Goal: Transaction & Acquisition: Subscribe to service/newsletter

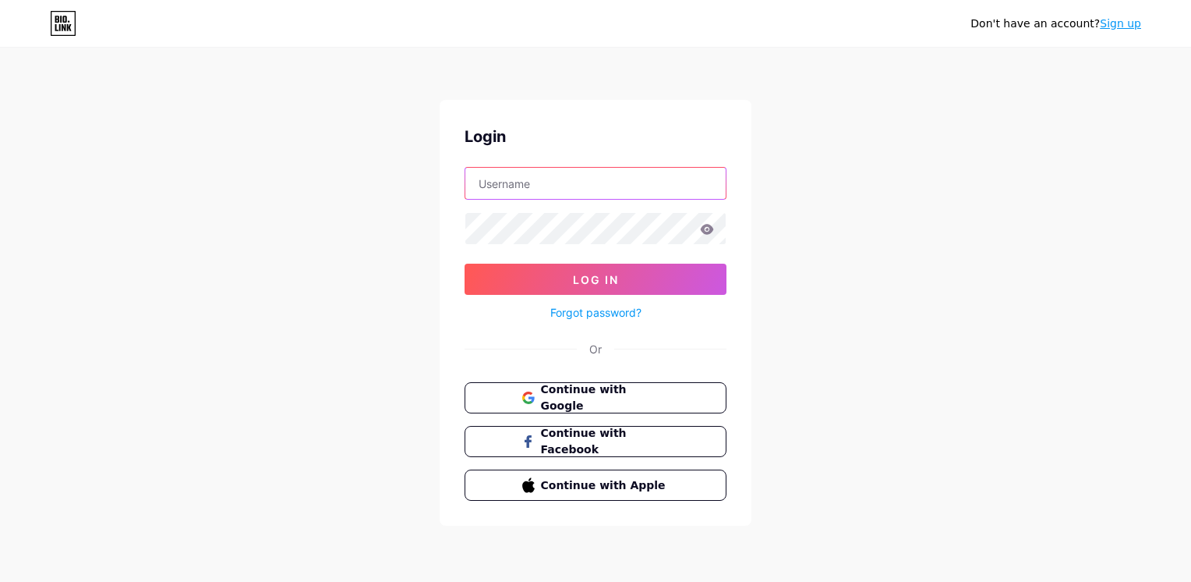
click at [571, 196] on input "text" at bounding box center [595, 183] width 260 height 31
type input "[EMAIL_ADDRESS][DOMAIN_NAME]"
click at [578, 196] on input "cafecitoquente@gmail.com" at bounding box center [595, 183] width 260 height 31
drag, startPoint x: 558, startPoint y: 401, endPoint x: 605, endPoint y: 387, distance: 48.8
click at [558, 402] on span "Continue with Google" at bounding box center [605, 398] width 130 height 34
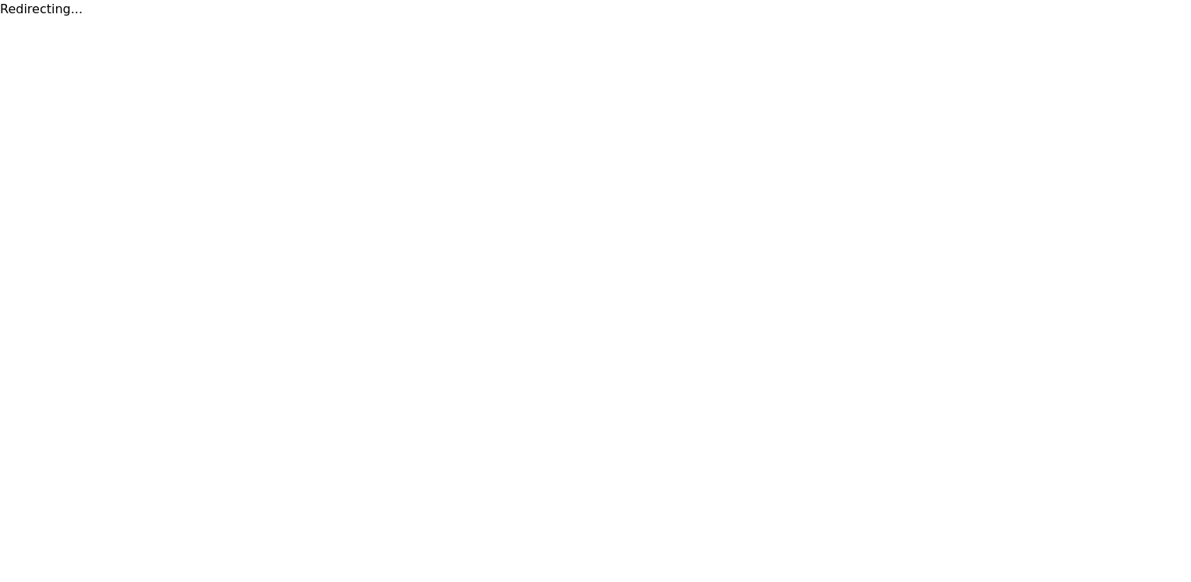
click at [475, 19] on html "Redirecting..." at bounding box center [595, 9] width 1191 height 19
click at [839, 19] on html "Redirecting..." at bounding box center [595, 9] width 1191 height 19
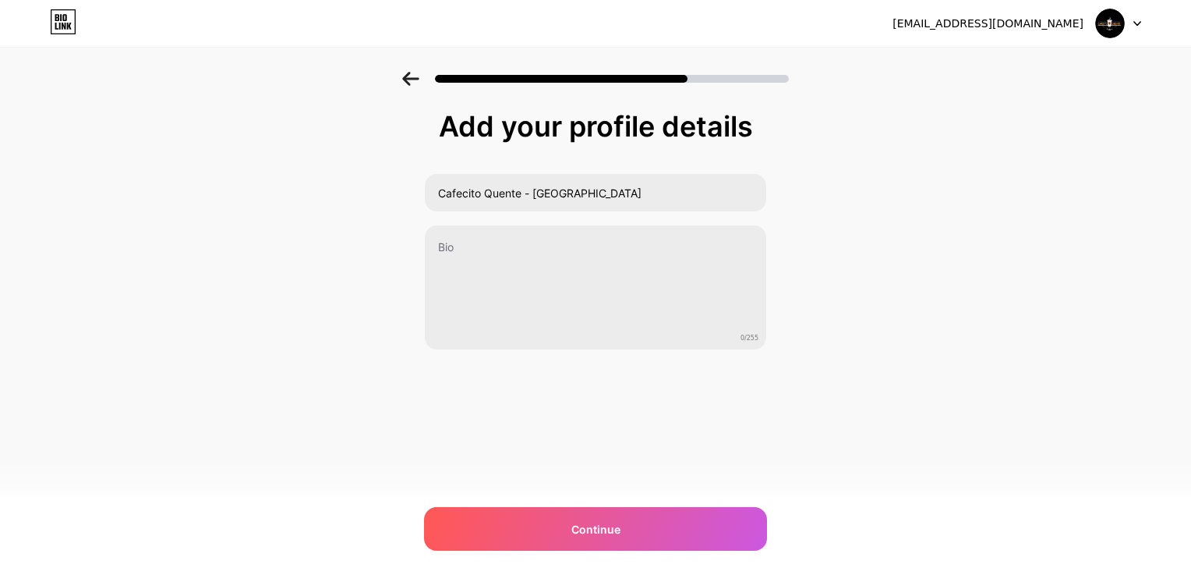
click at [1141, 27] on div "[EMAIL_ADDRESS][DOMAIN_NAME] Logout" at bounding box center [595, 23] width 1191 height 28
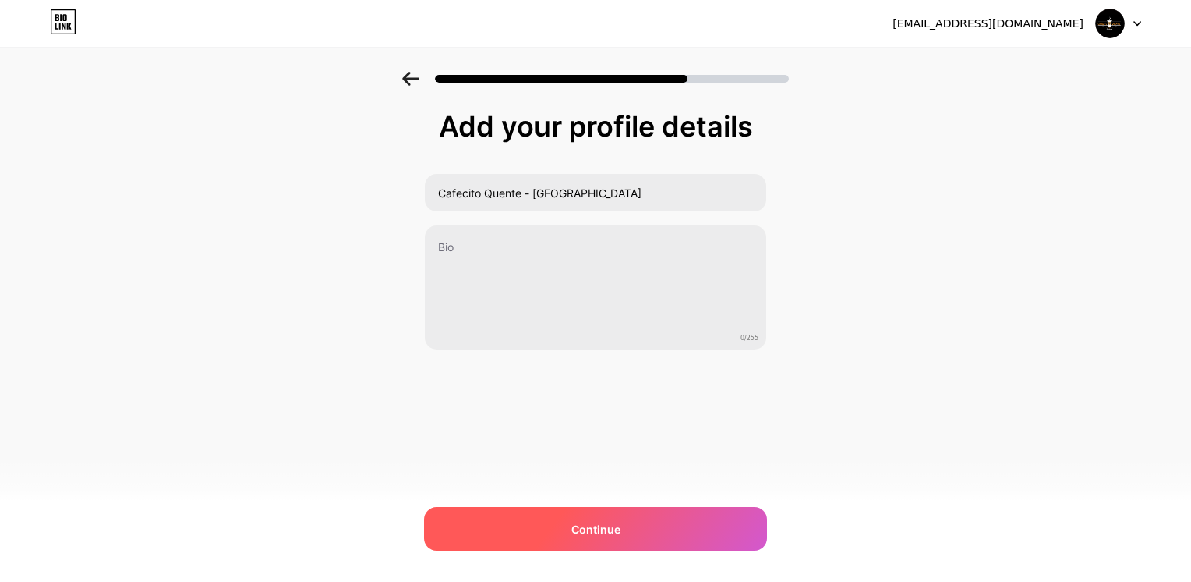
click at [575, 507] on div "Continue" at bounding box center [595, 529] width 343 height 44
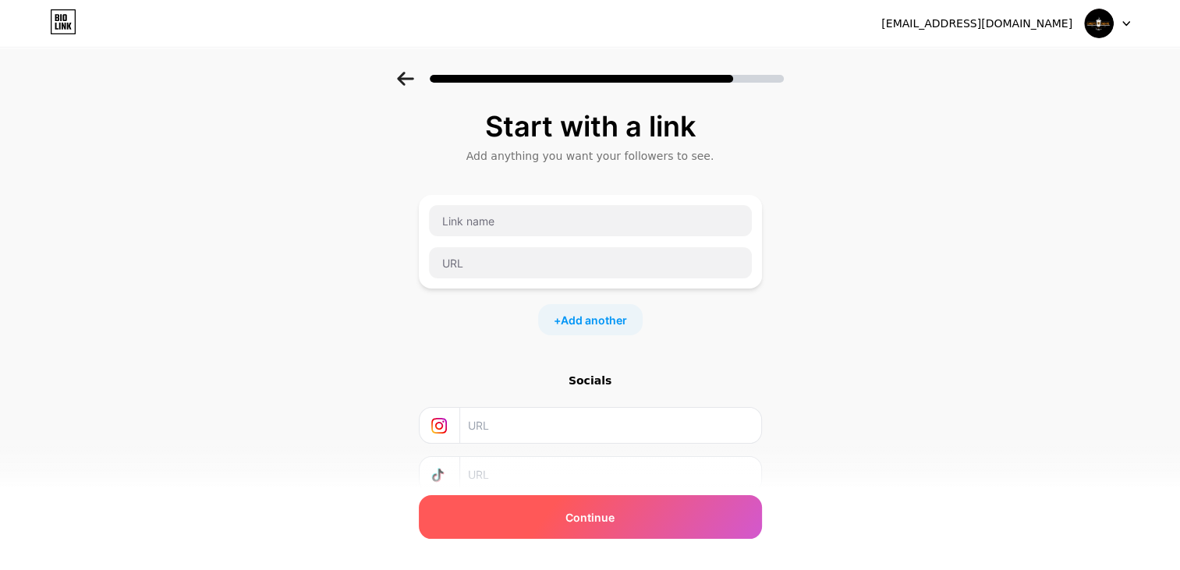
click at [654, 505] on div "Continue" at bounding box center [590, 517] width 343 height 44
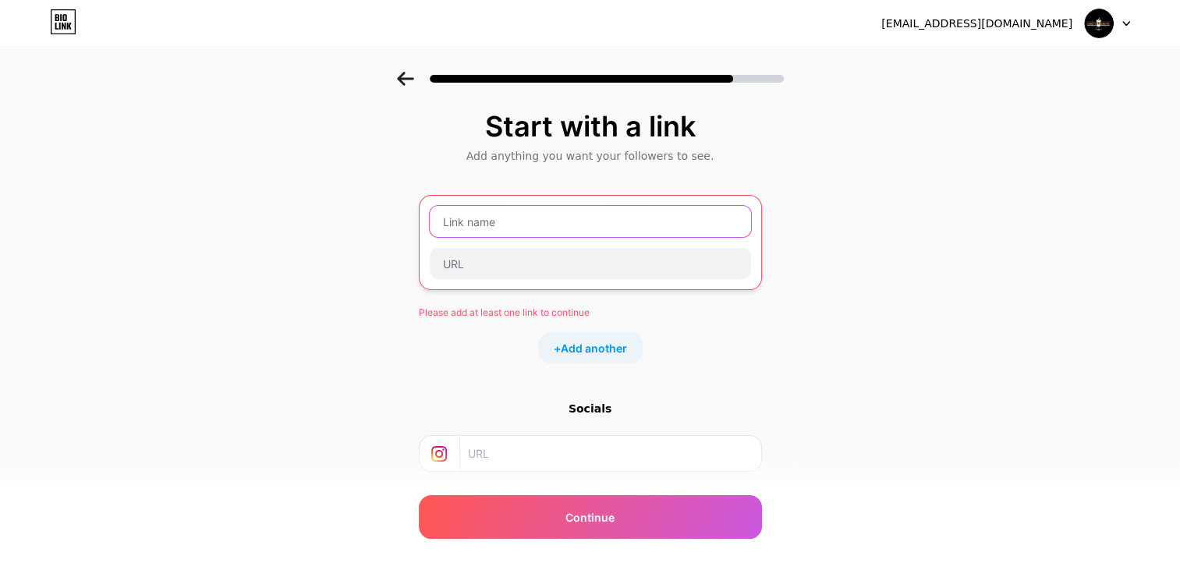
click at [513, 224] on input "text" at bounding box center [590, 221] width 321 height 31
click at [517, 232] on input "text" at bounding box center [590, 221] width 321 height 31
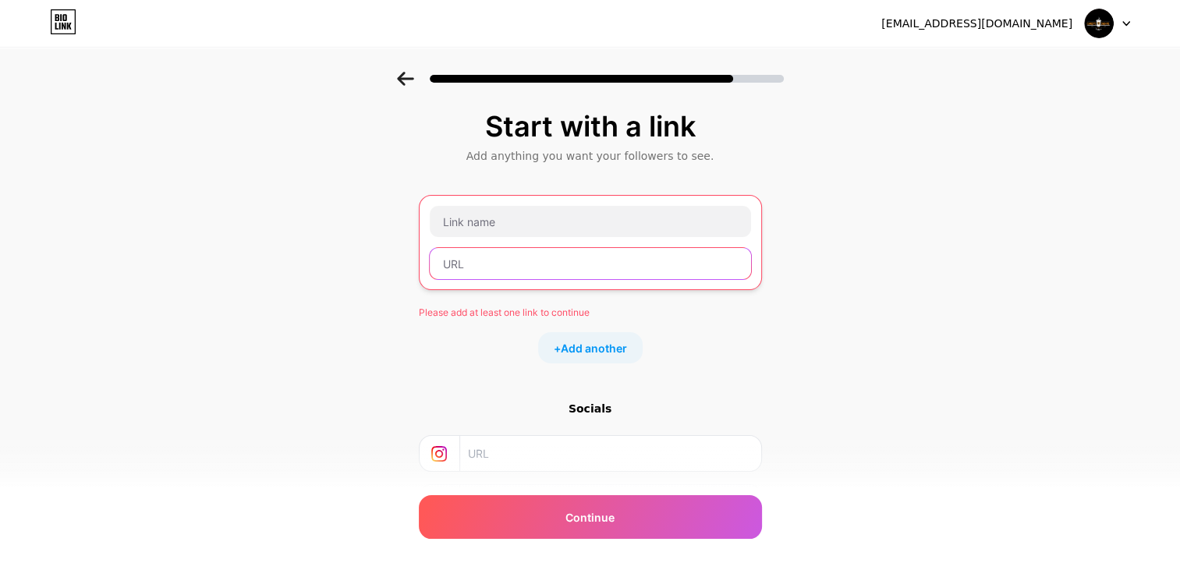
click at [497, 260] on input "text" at bounding box center [590, 263] width 321 height 31
paste input "[URL][DOMAIN_NAME]"
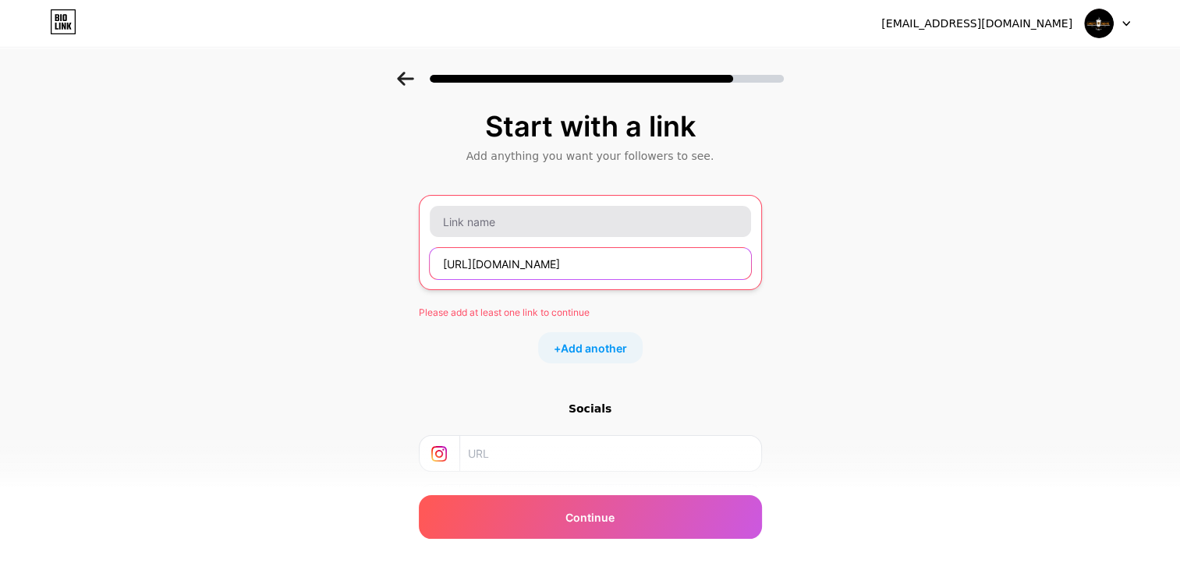
scroll to position [0, 97]
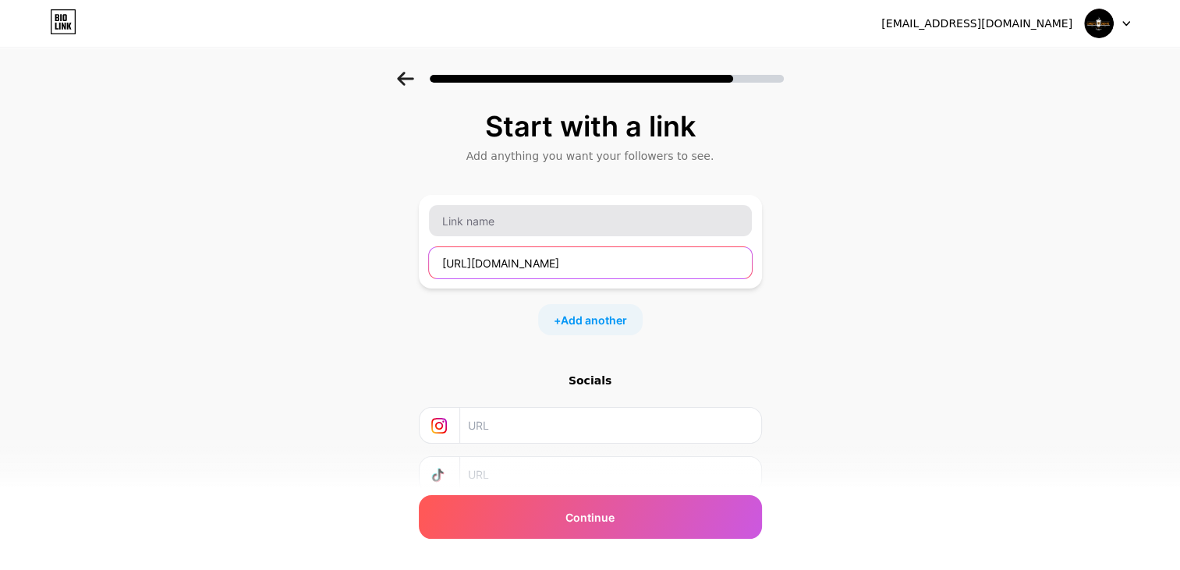
type input "[URL][DOMAIN_NAME]"
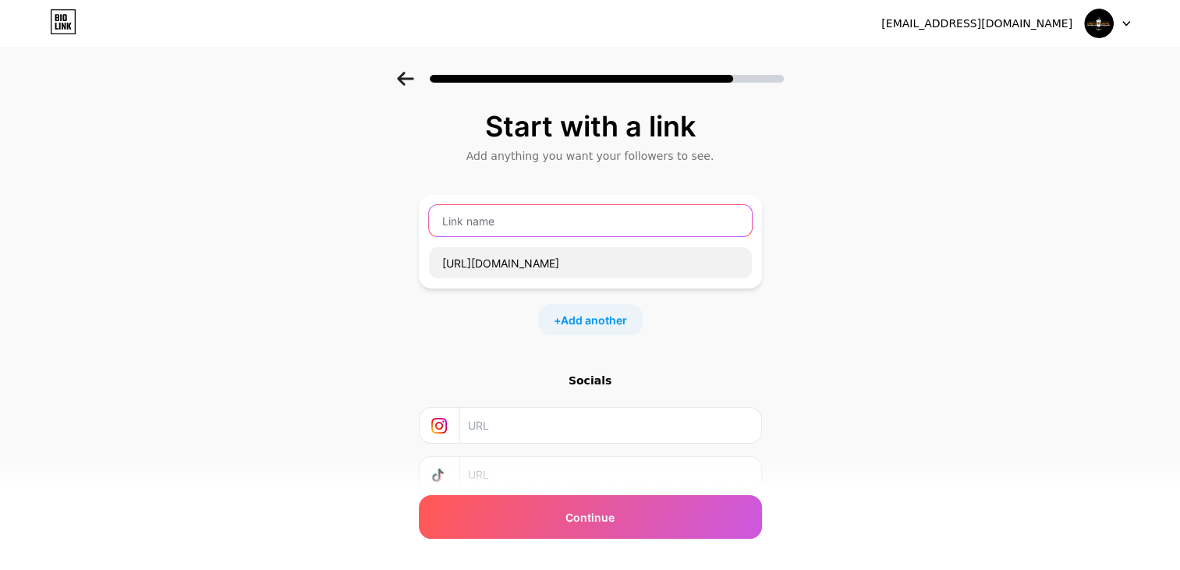
click at [490, 214] on input "text" at bounding box center [590, 220] width 323 height 31
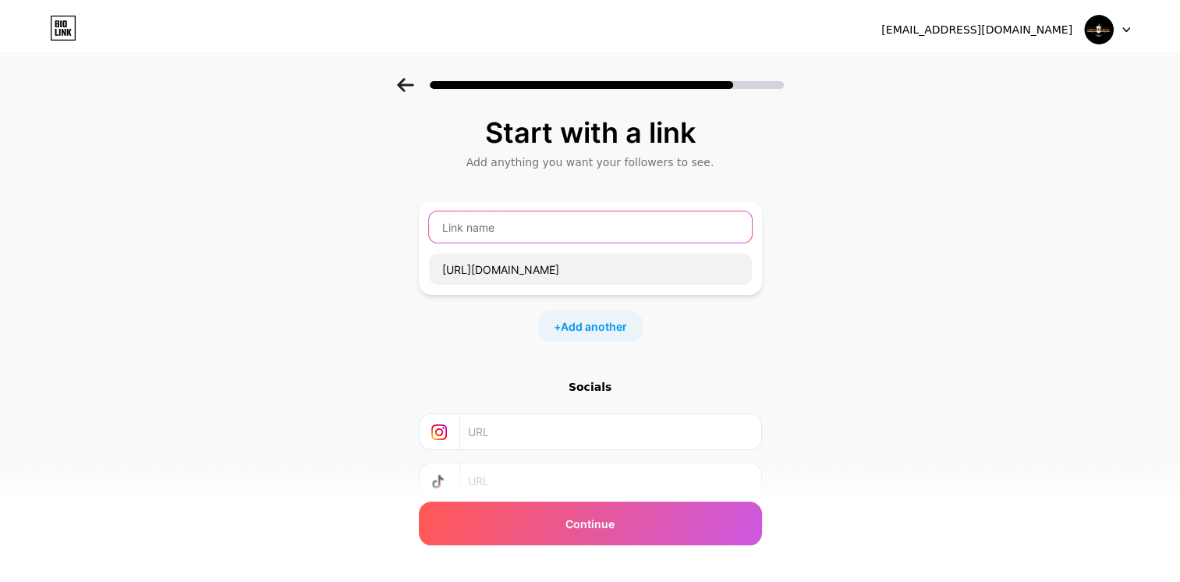
scroll to position [0, 0]
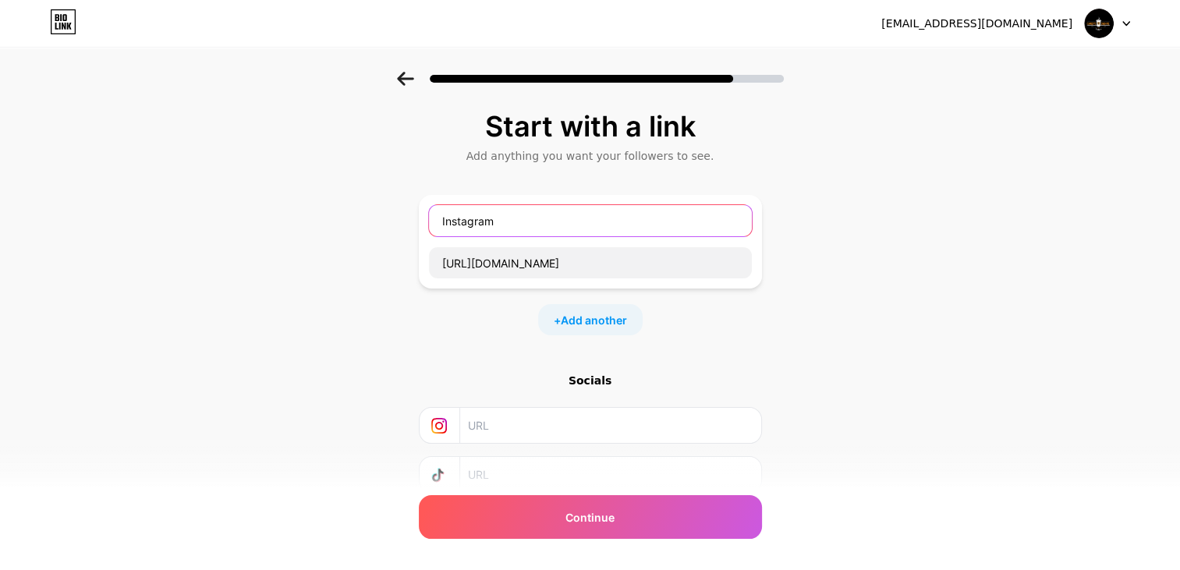
type input "Instagram"
click at [767, 349] on div "Start with a link Add anything you want your followers to see. Instagram [URL][…" at bounding box center [590, 346] width 1180 height 548
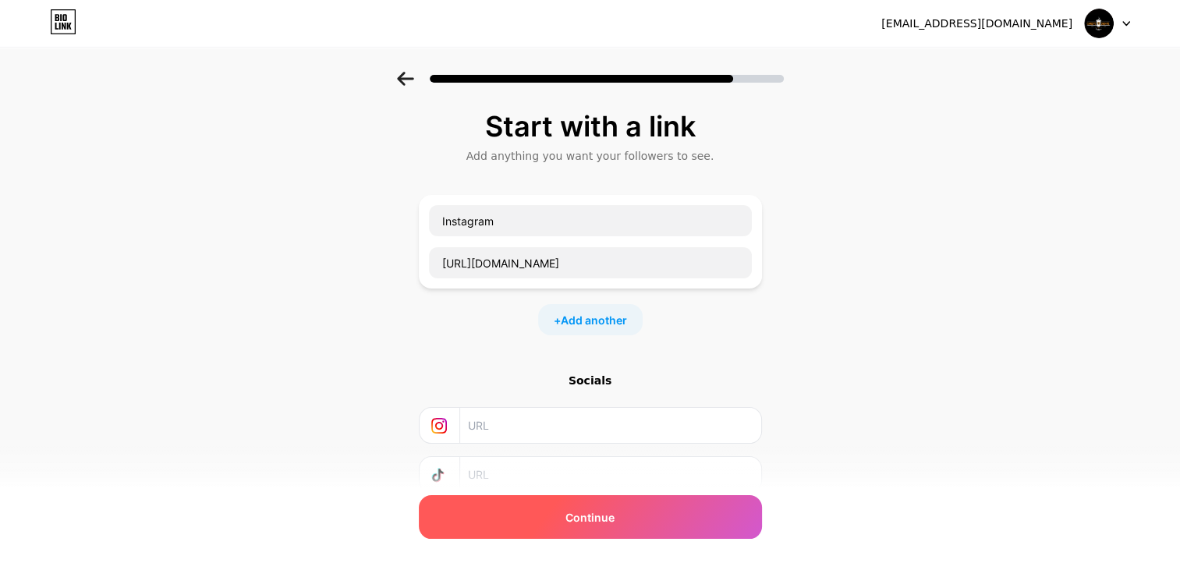
click at [646, 513] on div "Continue" at bounding box center [590, 517] width 343 height 44
click at [600, 516] on span "Continue" at bounding box center [589, 517] width 49 height 16
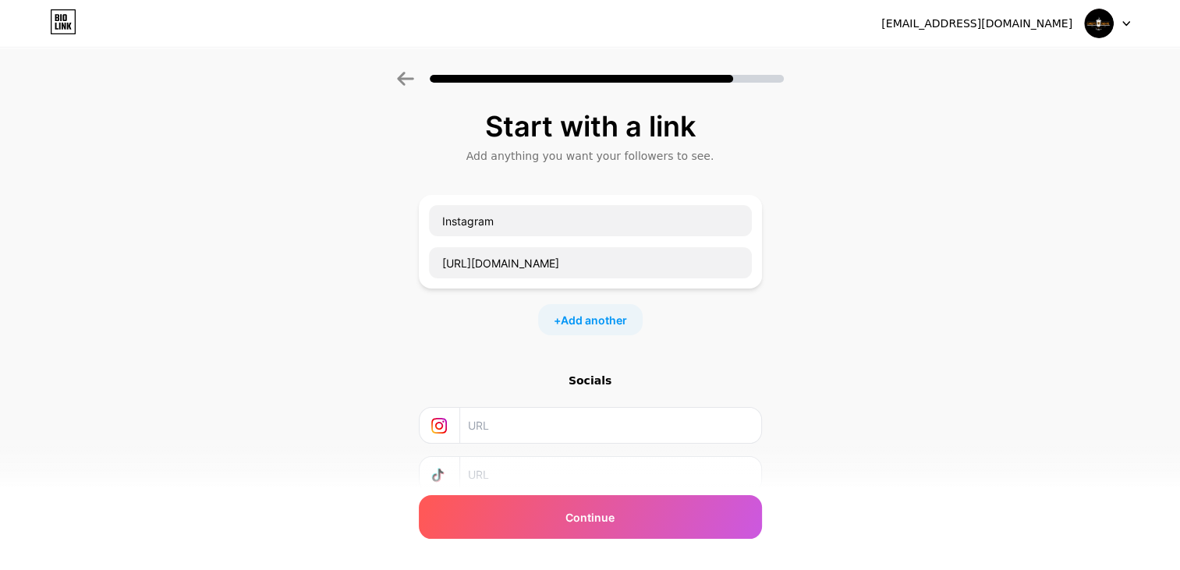
click at [604, 543] on div "Start with a link Add anything you want your followers to see. Instagram [URL][…" at bounding box center [590, 365] width 343 height 509
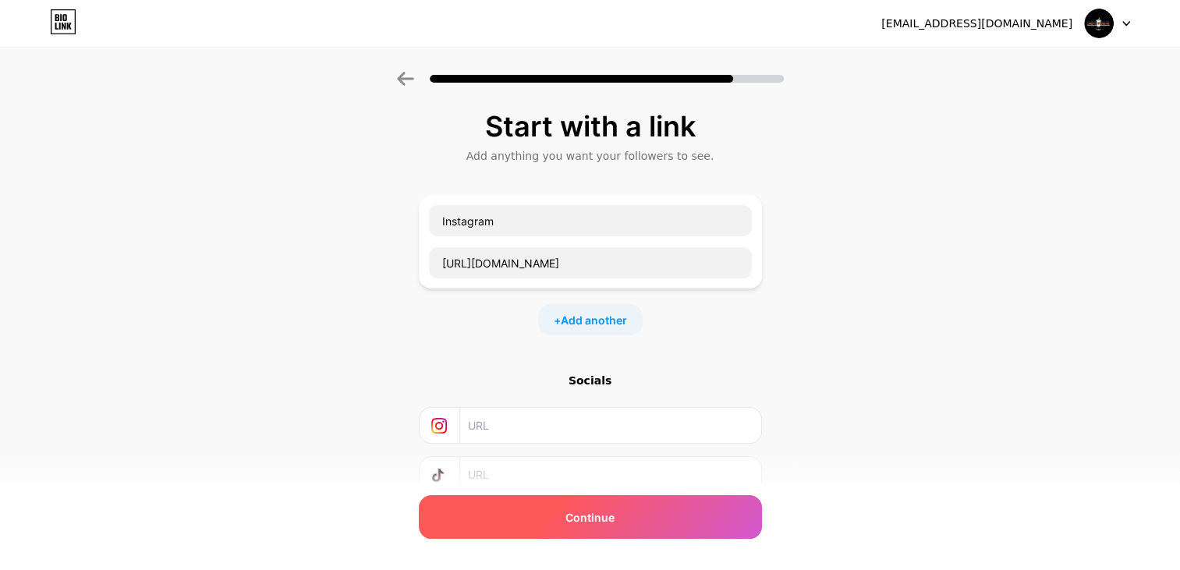
click at [604, 529] on div "Continue" at bounding box center [590, 517] width 343 height 44
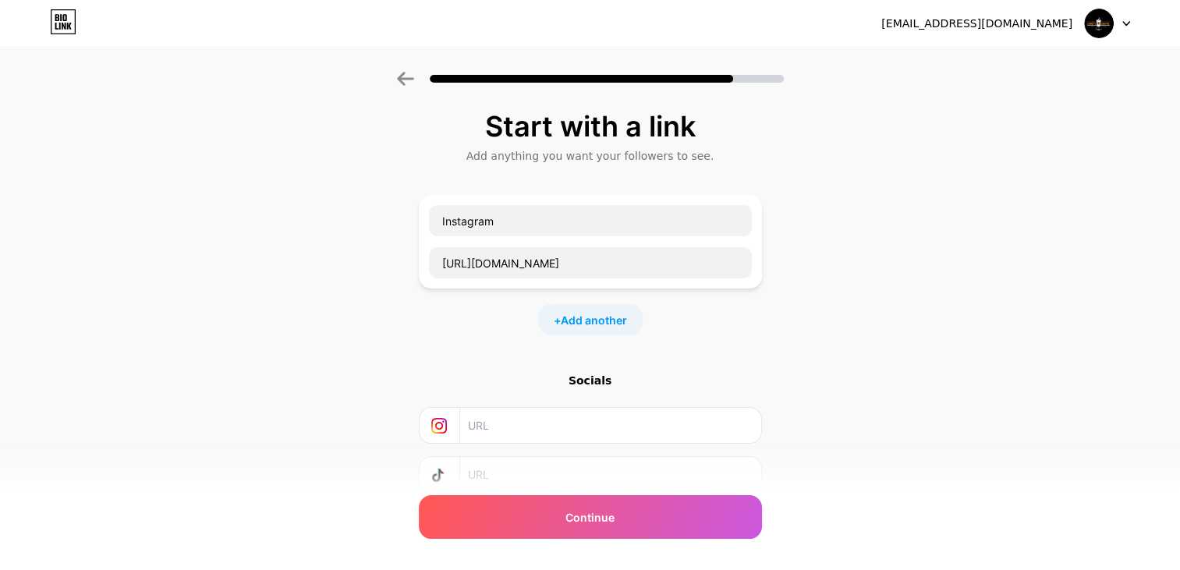
drag, startPoint x: 604, startPoint y: 529, endPoint x: 1017, endPoint y: 438, distance: 423.2
click at [1017, 438] on div "Start with a link Add anything you want your followers to see. Instagram [URL][…" at bounding box center [590, 346] width 1180 height 548
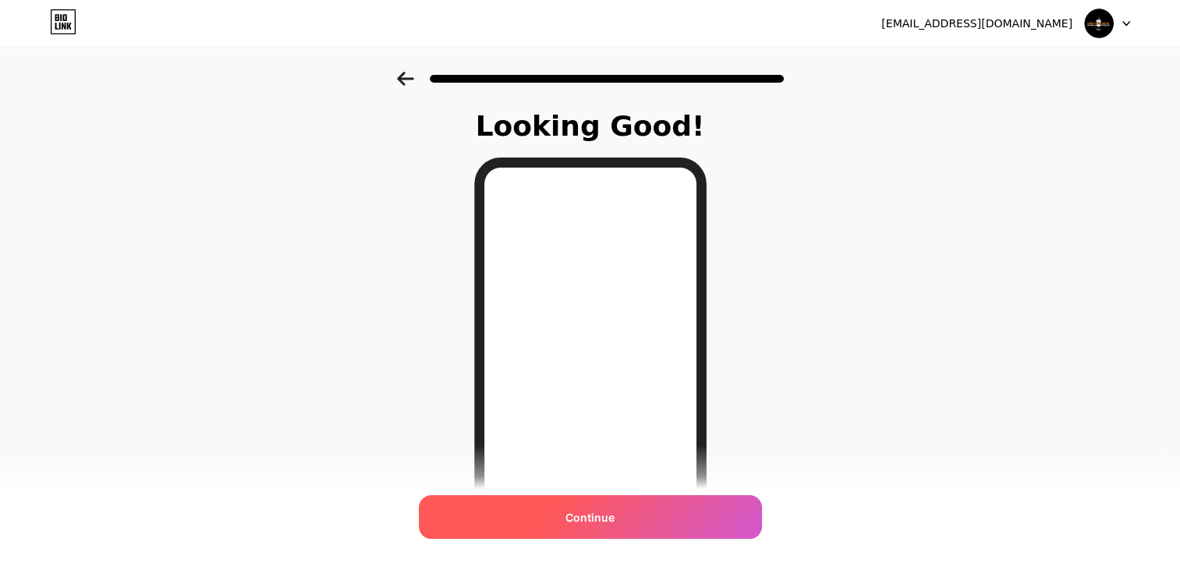
click at [649, 515] on div "Continue" at bounding box center [590, 517] width 343 height 44
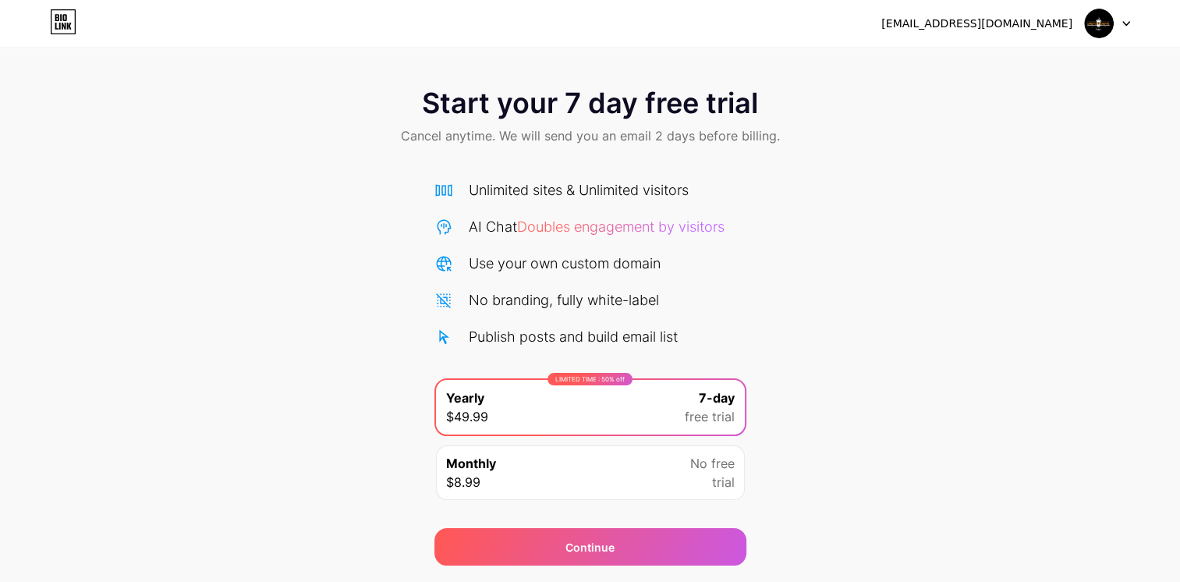
click at [870, 239] on div "Start your 7 day free trial Cancel anytime. We will send you an email 2 days be…" at bounding box center [590, 319] width 1180 height 494
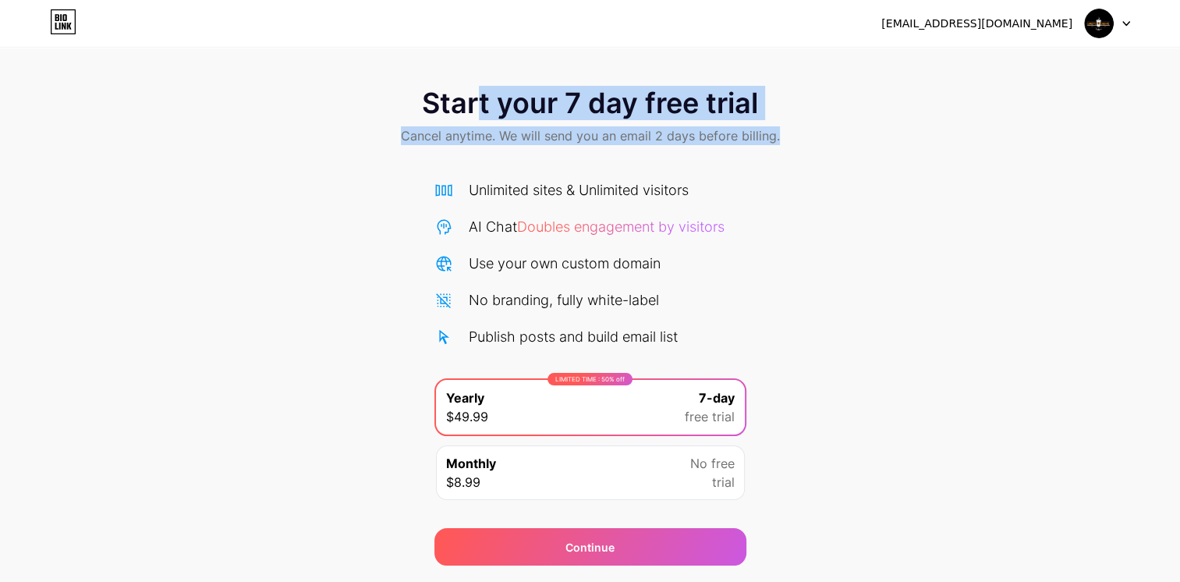
drag, startPoint x: 494, startPoint y: 102, endPoint x: 911, endPoint y: 164, distance: 422.4
click at [911, 164] on div "Start your 7 day free trial Cancel anytime. We will send you an email 2 days be…" at bounding box center [590, 319] width 1180 height 494
drag, startPoint x: 911, startPoint y: 164, endPoint x: 975, endPoint y: 351, distance: 197.5
click at [975, 341] on div "Start your 7 day free trial Cancel anytime. We will send you an email 2 days be…" at bounding box center [590, 319] width 1180 height 494
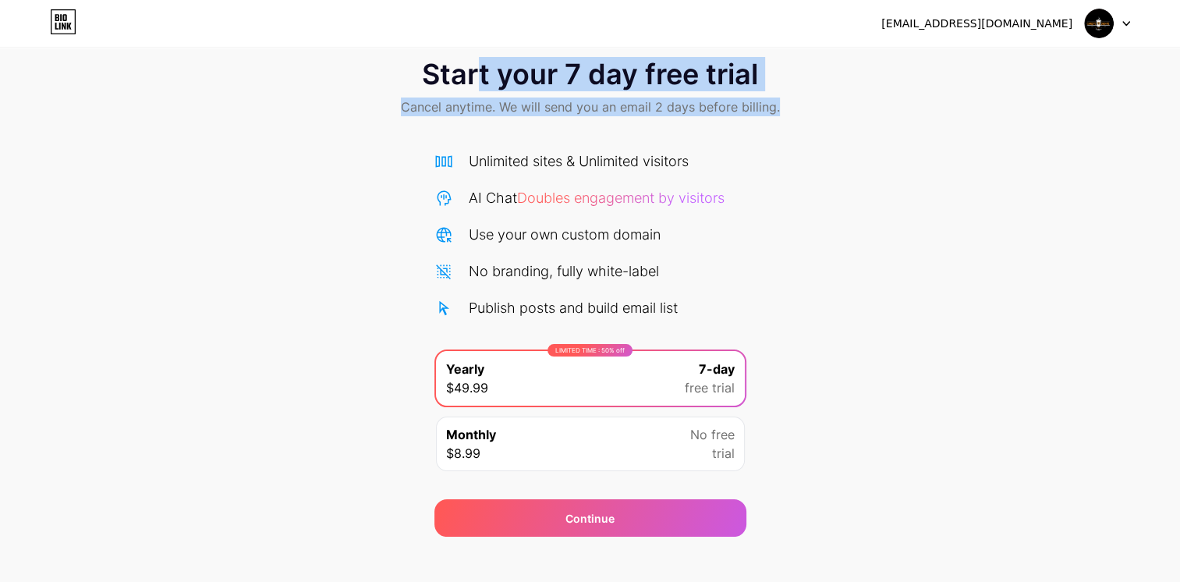
scroll to position [44, 0]
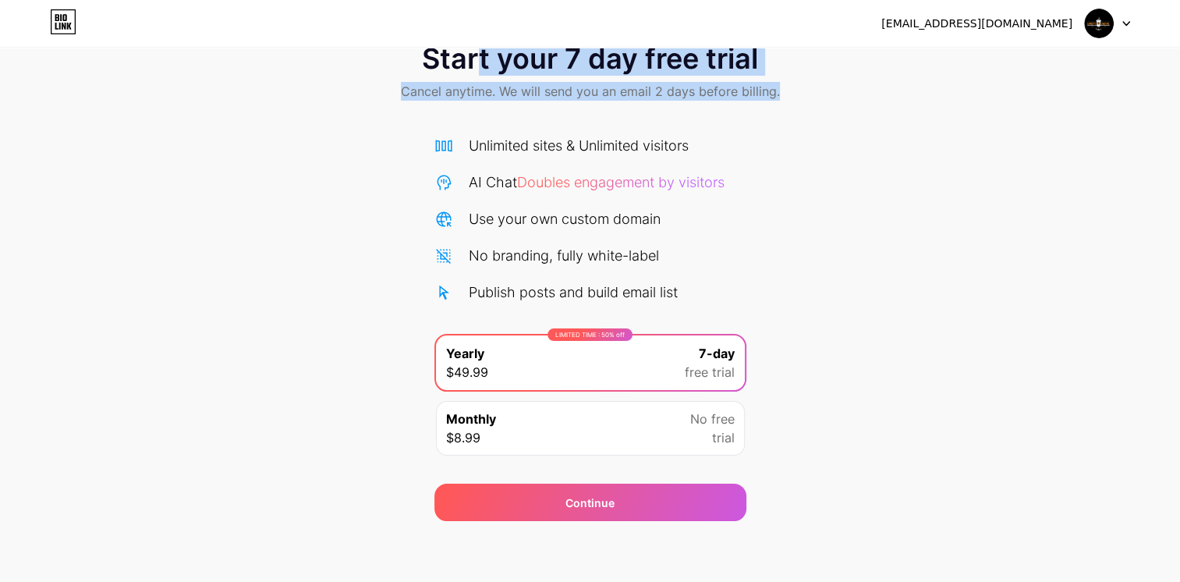
click at [1074, 251] on div "Start your 7 day free trial Cancel anytime. We will send you an email 2 days be…" at bounding box center [590, 274] width 1180 height 494
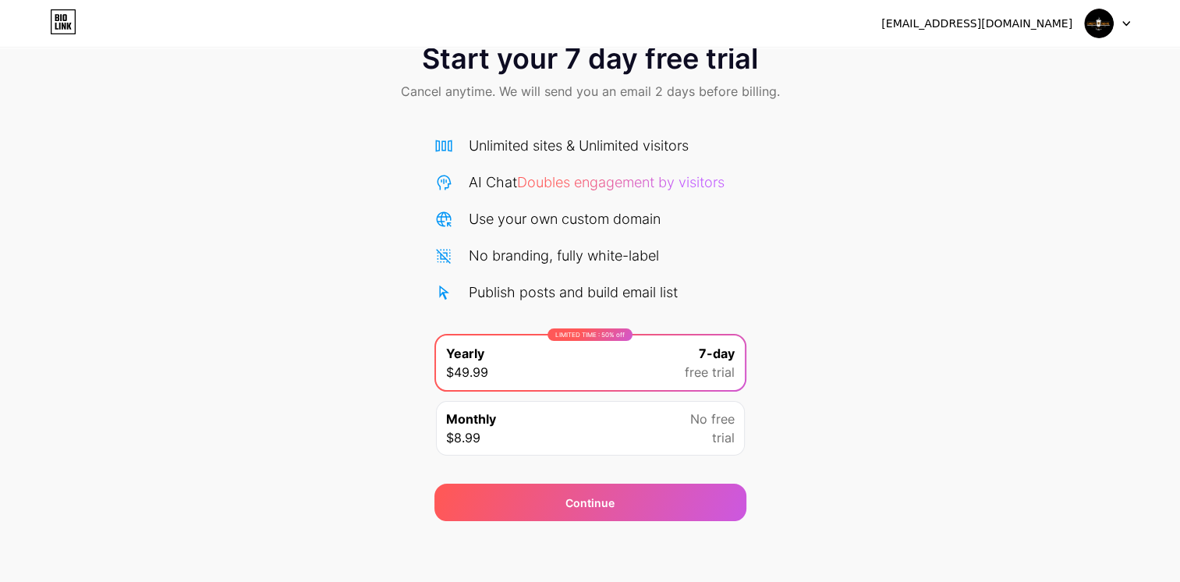
click at [759, 239] on div "Start your 7 day free trial Cancel anytime. We will send you an email 2 days be…" at bounding box center [590, 274] width 1180 height 494
click at [1120, 27] on div at bounding box center [1106, 23] width 45 height 28
click at [1055, 139] on div "Start your 7 day free trial Cancel anytime. We will send you an email 2 days be…" at bounding box center [590, 274] width 1180 height 494
click at [61, 27] on icon at bounding box center [63, 21] width 27 height 25
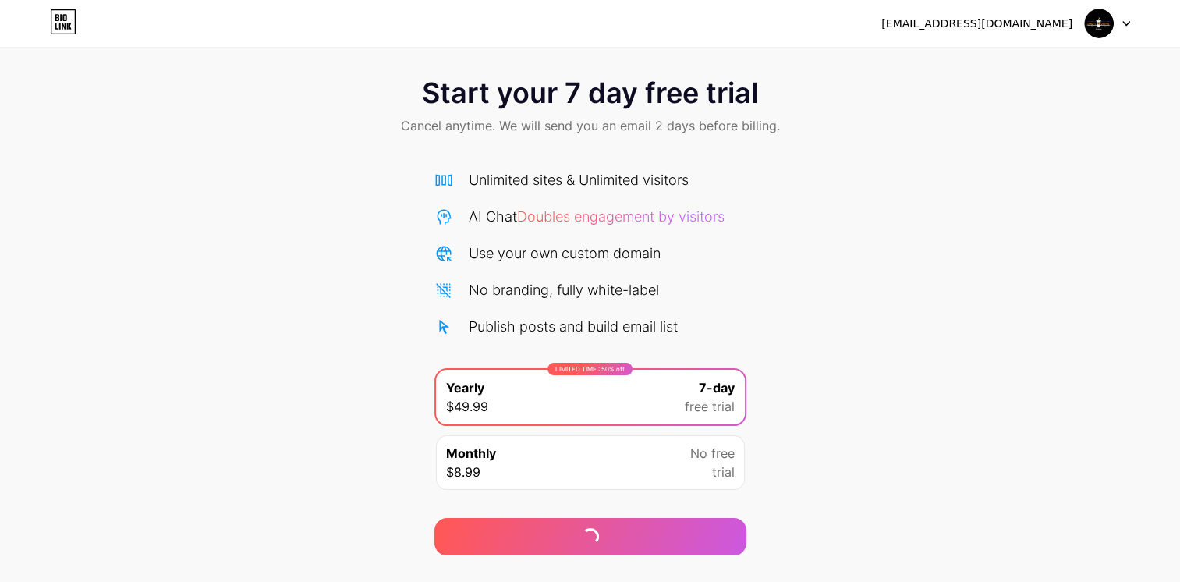
scroll to position [44, 0]
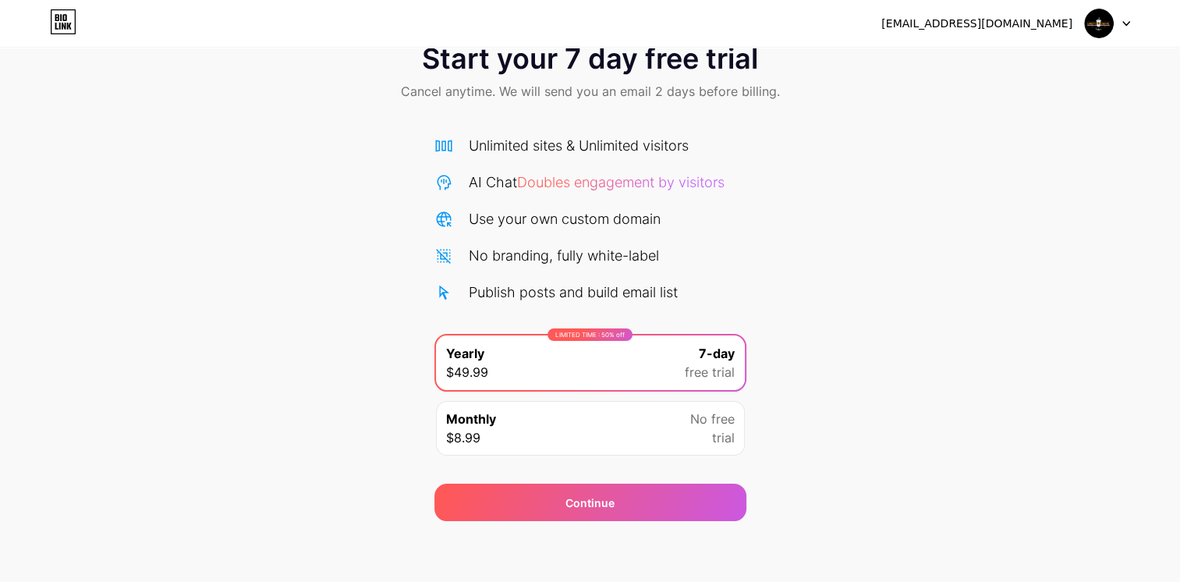
click at [599, 295] on div "Publish posts and build email list" at bounding box center [573, 291] width 209 height 21
click at [674, 96] on span "Cancel anytime. We will send you an email 2 days before billing." at bounding box center [590, 91] width 379 height 19
click at [647, 436] on div "Monthly $8.99 No free trial" at bounding box center [590, 428] width 309 height 55
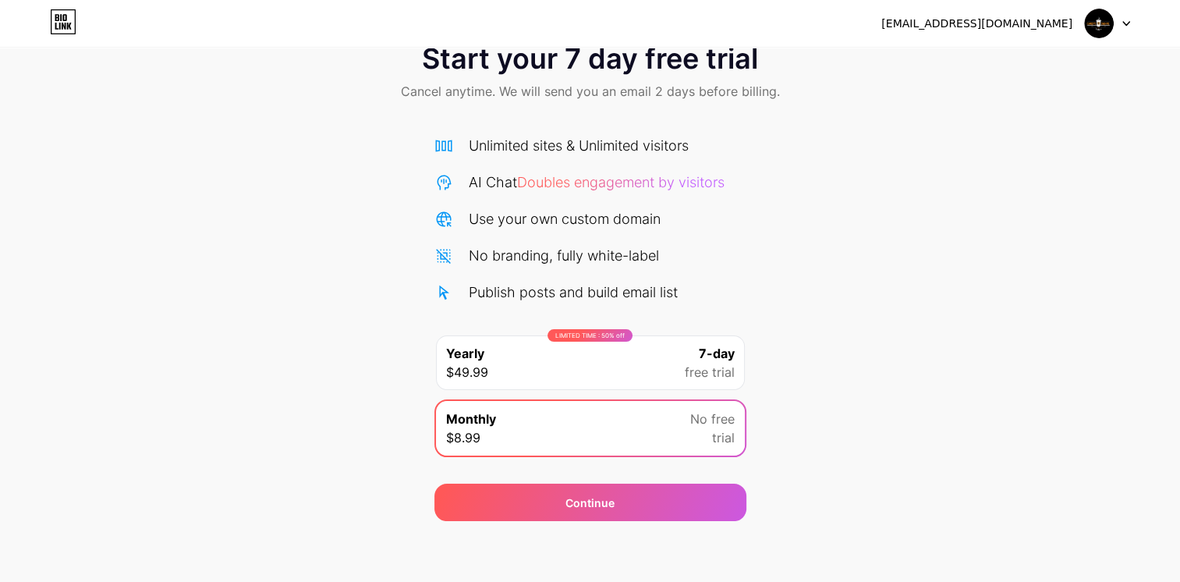
click at [683, 374] on div "LIMITED TIME : 50% off Yearly $49.99 7-day free trial" at bounding box center [590, 362] width 309 height 55
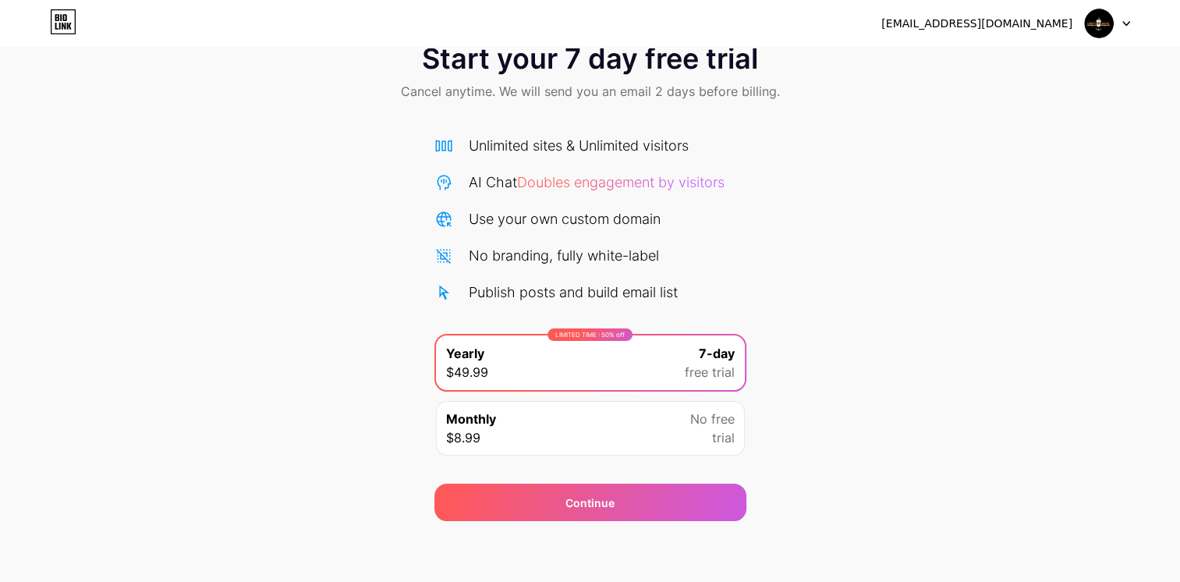
click at [676, 397] on div "LIMITED TIME : 50% off Yearly $49.99 7-day free trial Monthly $8.99 No free tri…" at bounding box center [590, 399] width 312 height 131
click at [692, 432] on div "No free trial" at bounding box center [712, 427] width 44 height 37
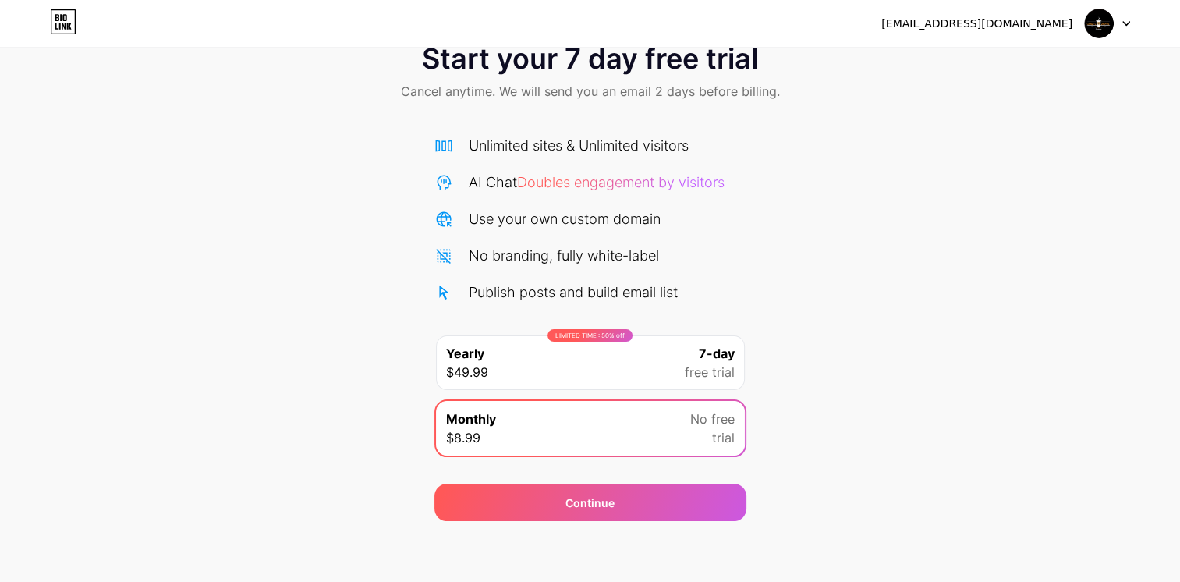
click at [1123, 27] on div at bounding box center [1106, 23] width 45 height 28
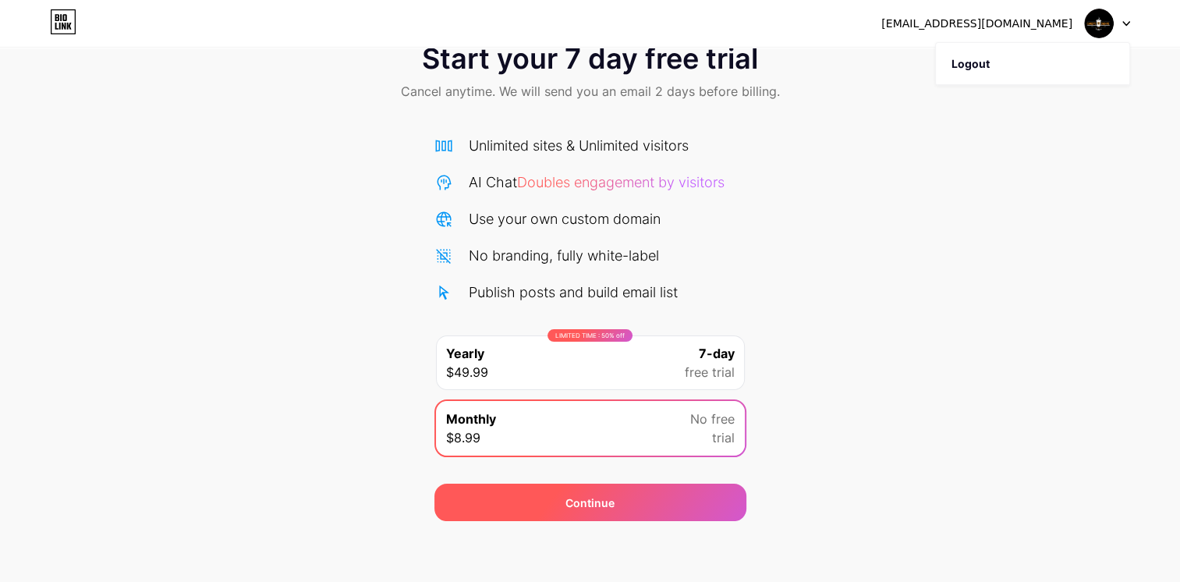
click at [680, 497] on div "Continue" at bounding box center [590, 501] width 312 height 37
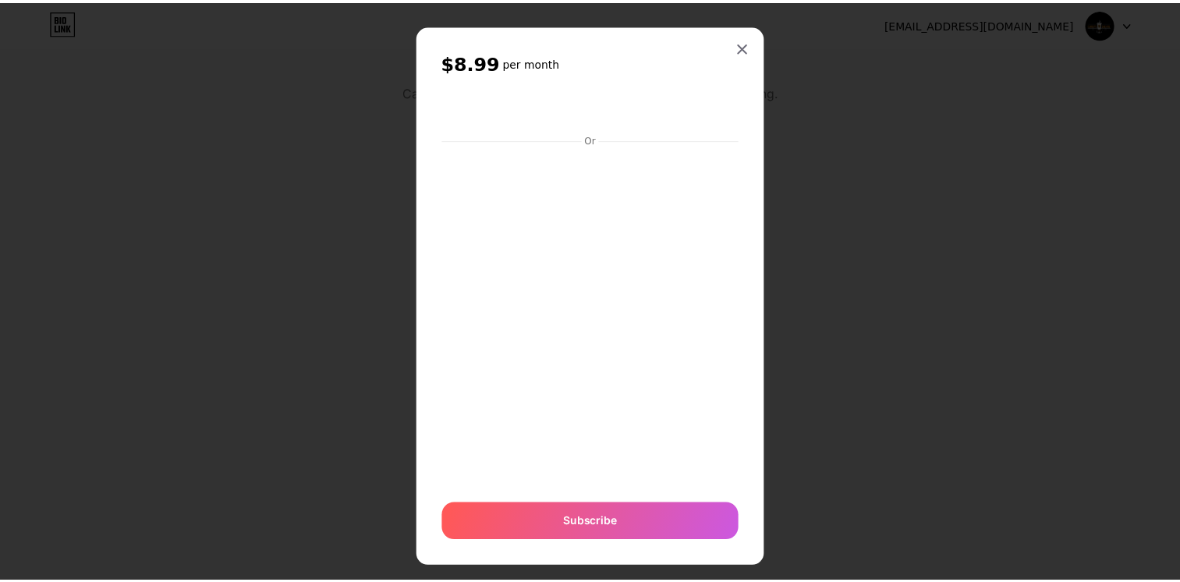
scroll to position [0, 0]
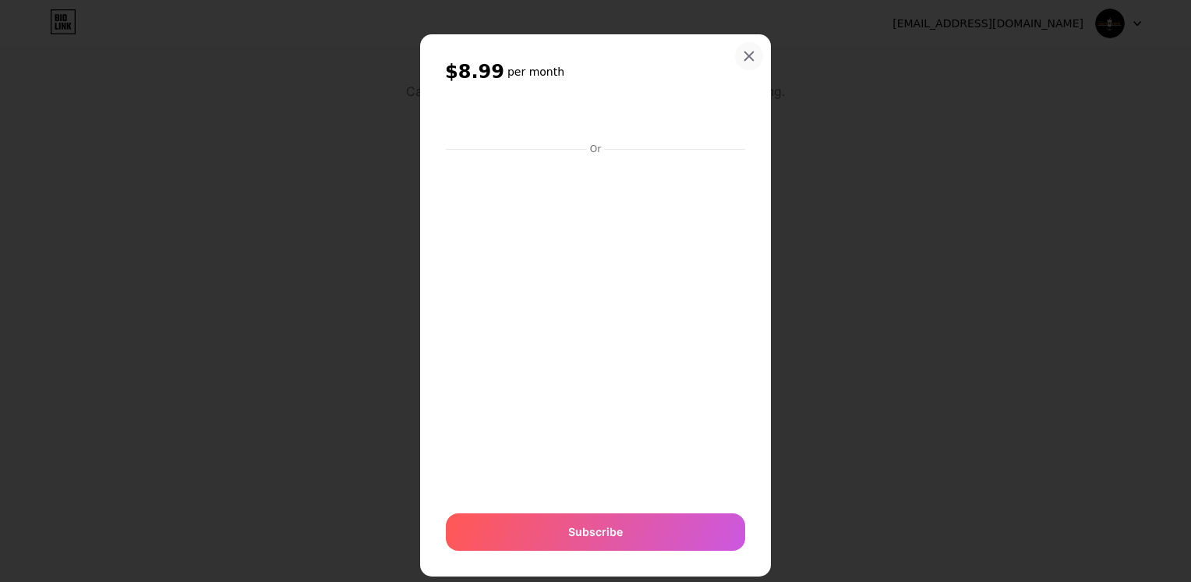
click at [739, 68] on div at bounding box center [749, 56] width 28 height 28
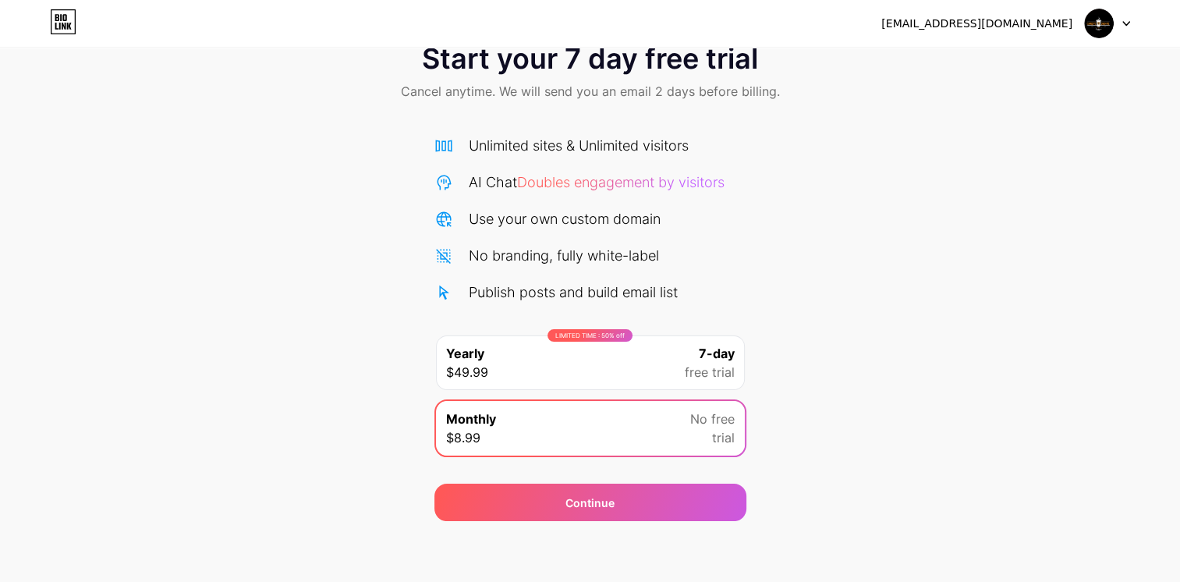
click at [907, 72] on div "Start your 7 day free trial Cancel anytime. We will send you an email 2 days be…" at bounding box center [590, 73] width 1180 height 92
click at [78, 22] on div "[EMAIL_ADDRESS][DOMAIN_NAME] Logout" at bounding box center [590, 23] width 1180 height 28
click at [65, 22] on icon at bounding box center [63, 21] width 27 height 25
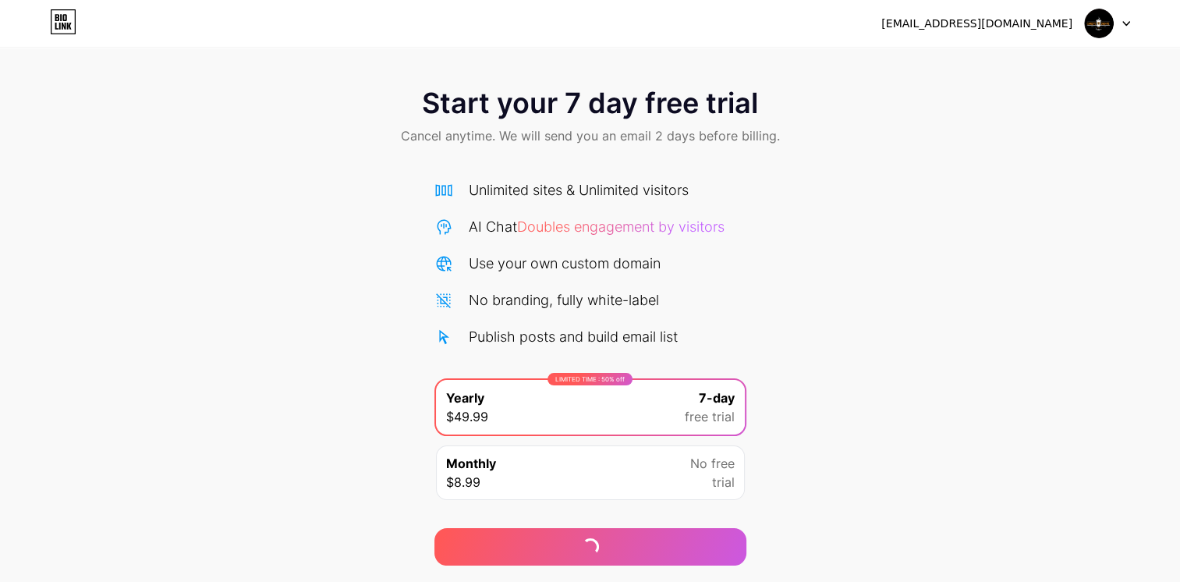
click at [605, 104] on span "Start your 7 day free trial" at bounding box center [590, 102] width 336 height 31
drag, startPoint x: 387, startPoint y: 107, endPoint x: 627, endPoint y: 152, distance: 244.4
click at [627, 152] on div "Start your 7 day free trial Cancel anytime. We will send you an email 2 days be…" at bounding box center [590, 118] width 1180 height 92
drag, startPoint x: 627, startPoint y: 152, endPoint x: 695, endPoint y: 154, distance: 68.6
click at [688, 153] on div "Start your 7 day free trial Cancel anytime. We will send you an email 2 days be…" at bounding box center [590, 118] width 1180 height 92
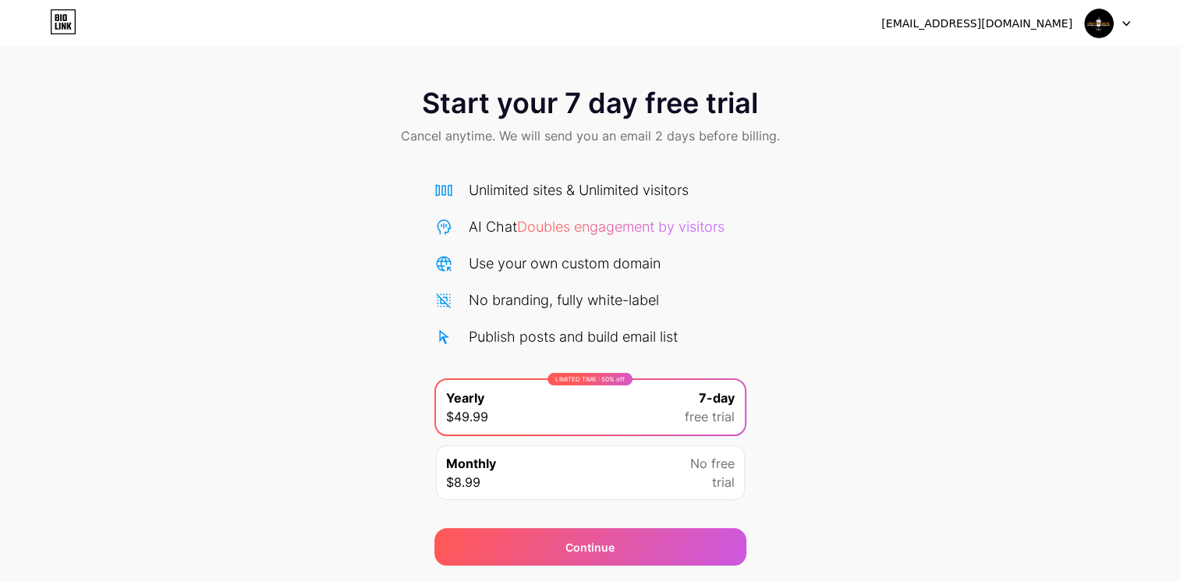
drag, startPoint x: 695, startPoint y: 154, endPoint x: 536, endPoint y: 123, distance: 162.1
click at [530, 123] on div "Start your 7 day free trial Cancel anytime. We will send you an email 2 days be…" at bounding box center [590, 118] width 1180 height 92
drag, startPoint x: 536, startPoint y: 123, endPoint x: 861, endPoint y: 152, distance: 325.6
click at [861, 152] on div "Start your 7 day free trial Cancel anytime. We will send you an email 2 days be…" at bounding box center [590, 118] width 1180 height 92
drag, startPoint x: 861, startPoint y: 152, endPoint x: 911, endPoint y: 152, distance: 49.9
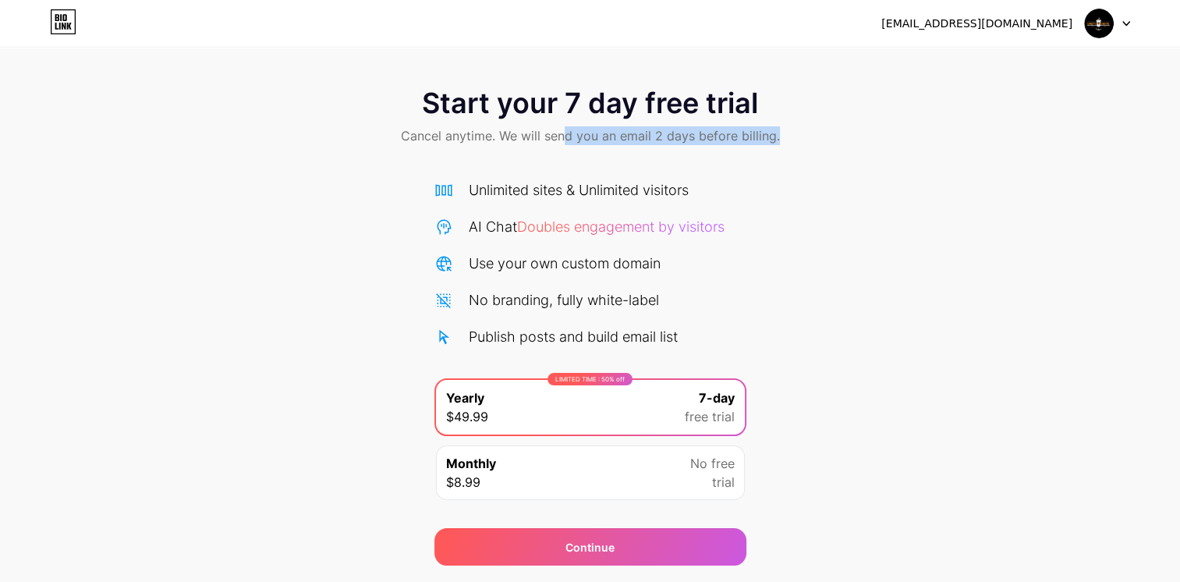
click at [911, 152] on div "Start your 7 day free trial Cancel anytime. We will send you an email 2 days be…" at bounding box center [590, 118] width 1180 height 92
click at [679, 225] on span "Doubles engagement by visitors" at bounding box center [620, 226] width 207 height 16
click at [982, 267] on div "Start your 7 day free trial Cancel anytime. We will send you an email 2 days be…" at bounding box center [590, 319] width 1180 height 494
click at [1131, 16] on div "[EMAIL_ADDRESS][DOMAIN_NAME] Logout" at bounding box center [590, 23] width 1180 height 28
click at [1127, 27] on div at bounding box center [1106, 23] width 45 height 28
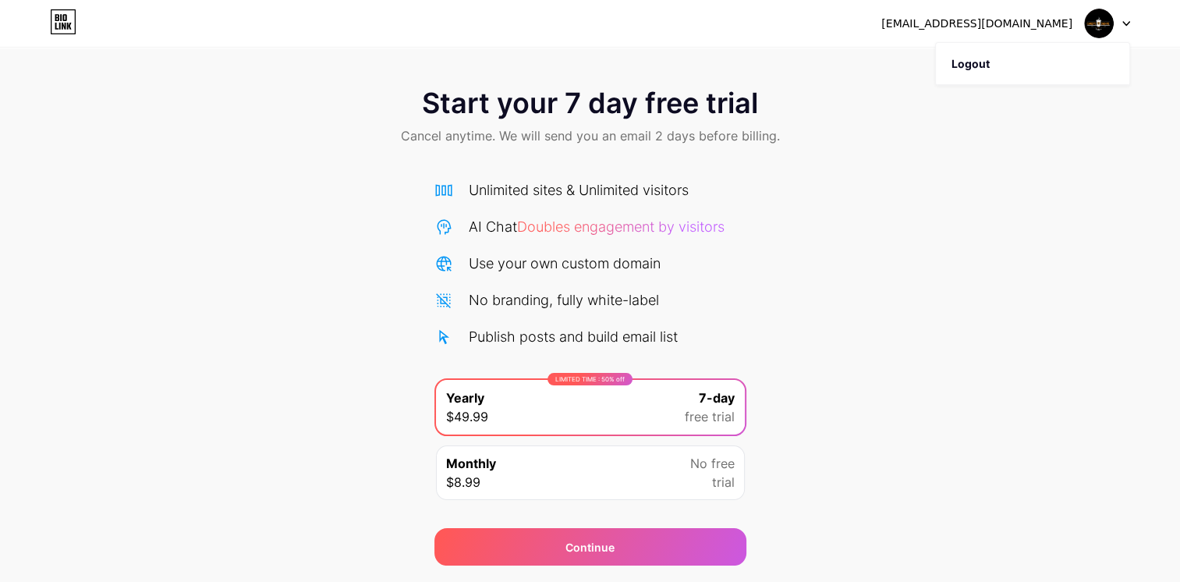
click at [898, 189] on div "Start your 7 day free trial Cancel anytime. We will send you an email 2 days be…" at bounding box center [590, 319] width 1180 height 494
click at [983, 24] on div "[EMAIL_ADDRESS][DOMAIN_NAME]" at bounding box center [976, 24] width 191 height 16
click at [1120, 22] on div at bounding box center [1106, 23] width 45 height 28
click at [156, 89] on div "Start your 7 day free trial Cancel anytime. We will send you an email 2 days be…" at bounding box center [590, 118] width 1180 height 92
click at [2, 70] on div "Start your 7 day free trial Cancel anytime. We will send you an email 2 days be…" at bounding box center [590, 282] width 1180 height 565
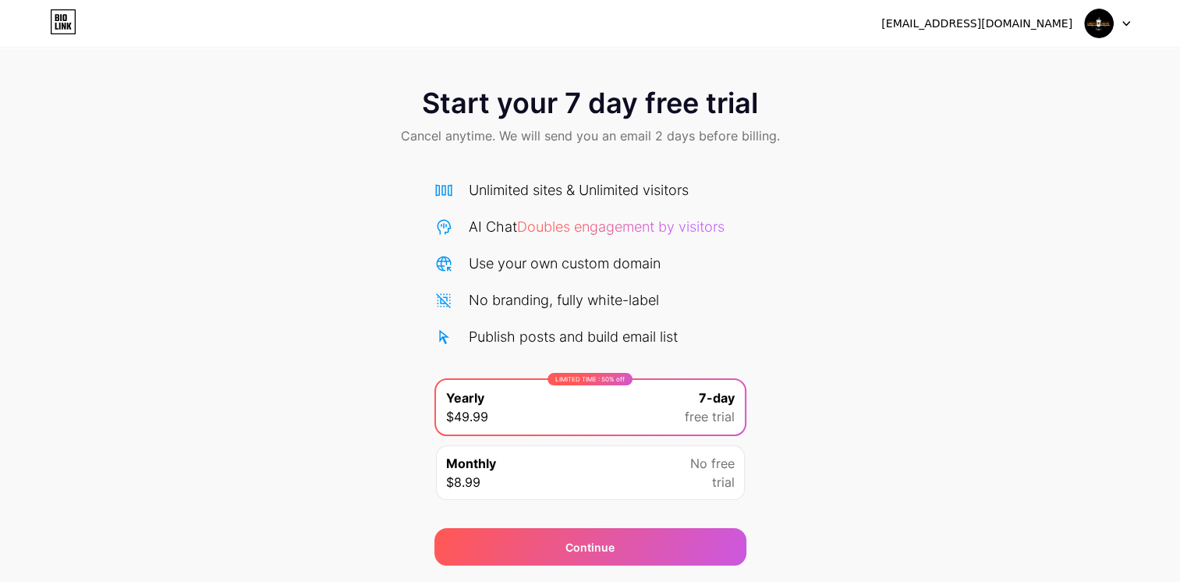
click at [46, 19] on div "[EMAIL_ADDRESS][DOMAIN_NAME] Logout" at bounding box center [590, 23] width 1180 height 28
click at [1120, 21] on div at bounding box center [1106, 23] width 45 height 28
click at [1042, 59] on li "Logout" at bounding box center [1032, 64] width 193 height 42
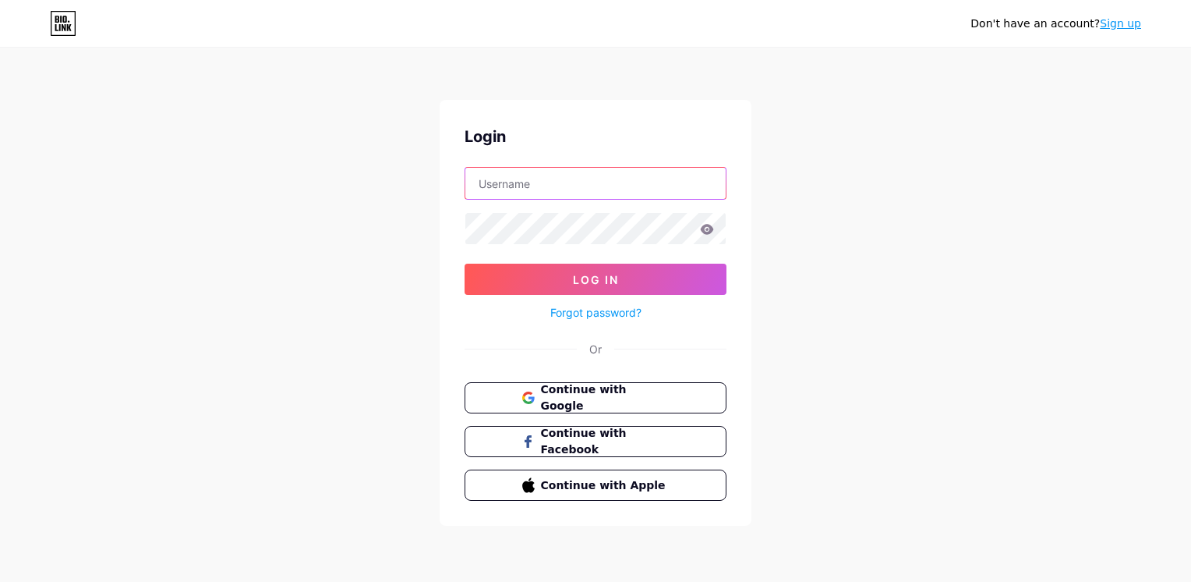
click at [624, 186] on input "text" at bounding box center [595, 183] width 260 height 31
click at [845, 217] on div "Don't have an account? Sign up Login Log In Forgot password? Or Continue with G…" at bounding box center [595, 287] width 1191 height 575
